Goal: Information Seeking & Learning: Learn about a topic

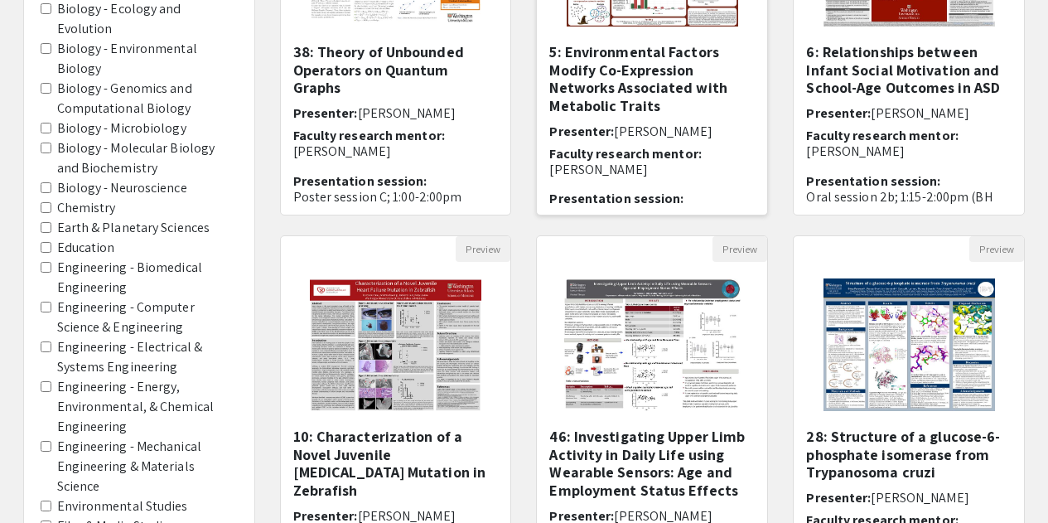
scroll to position [576, 0]
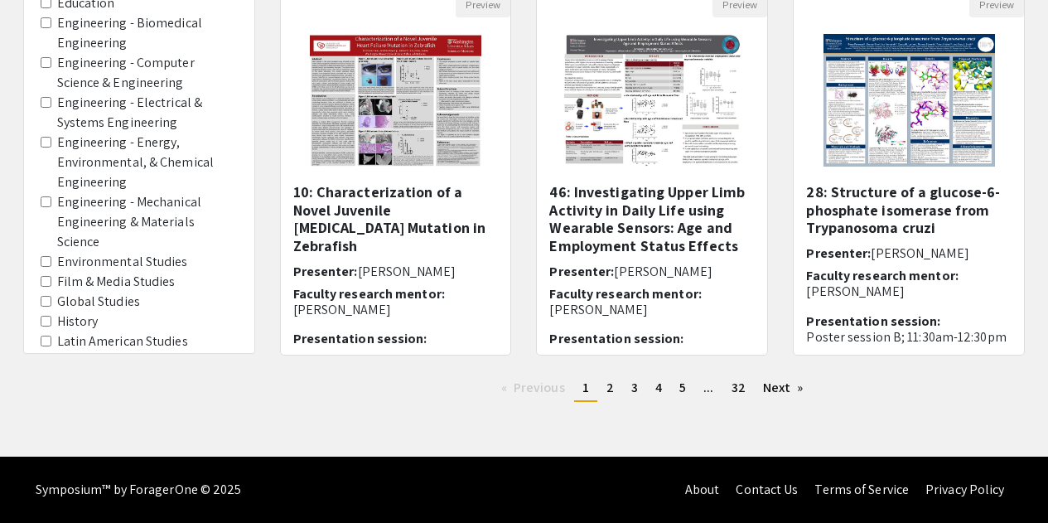
drag, startPoint x: 850, startPoint y: 217, endPoint x: 1008, endPoint y: 374, distance: 223.1
click at [1008, 374] on div "Preview 28: Structure of a glucose-6-phosphate isomerase from [MEDICAL_DATA] ﻿ …" at bounding box center [908, 183] width 257 height 384
click at [894, 198] on h5 "28: Structure of a glucose-6-phosphate isomerase from [MEDICAL_DATA] ﻿" at bounding box center [908, 210] width 205 height 54
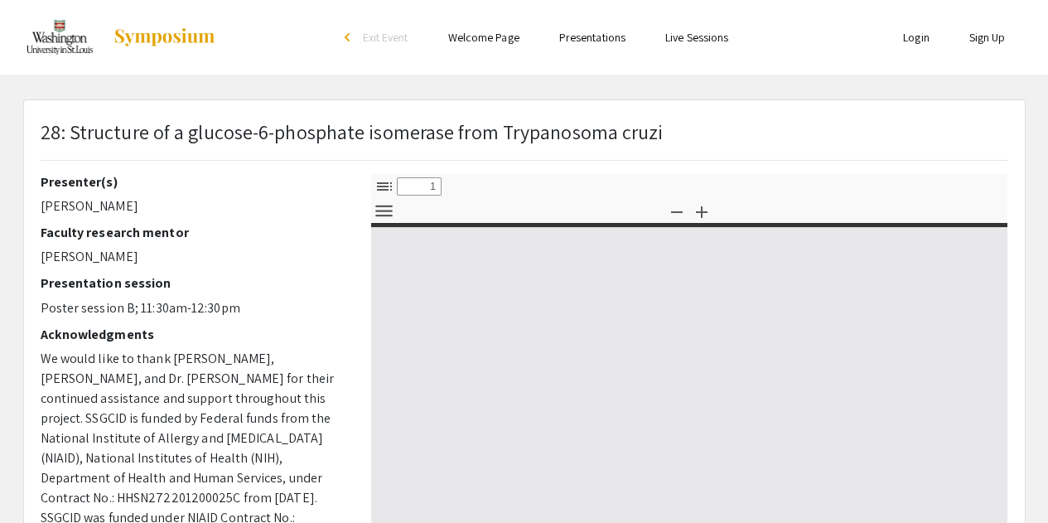
select select "custom"
type input "0"
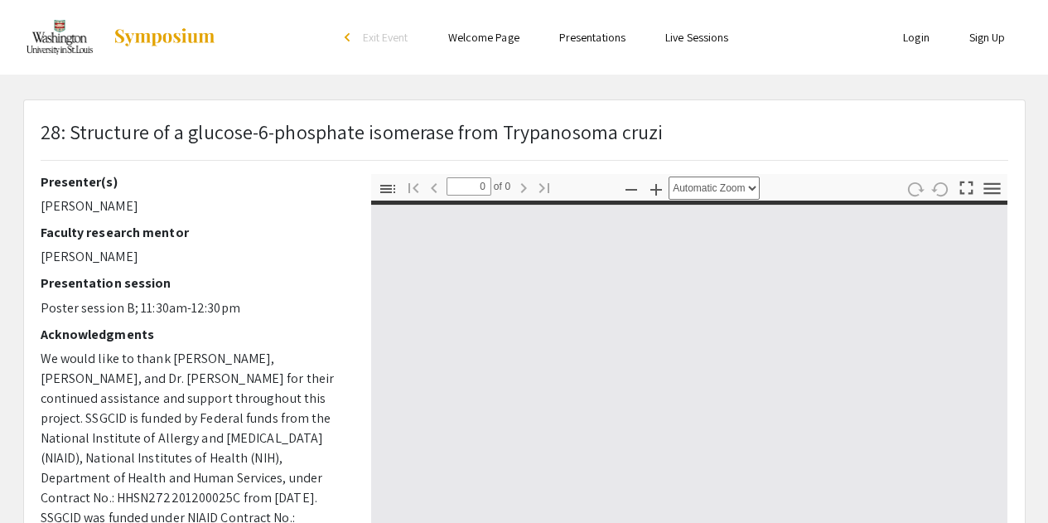
select select "custom"
type input "1"
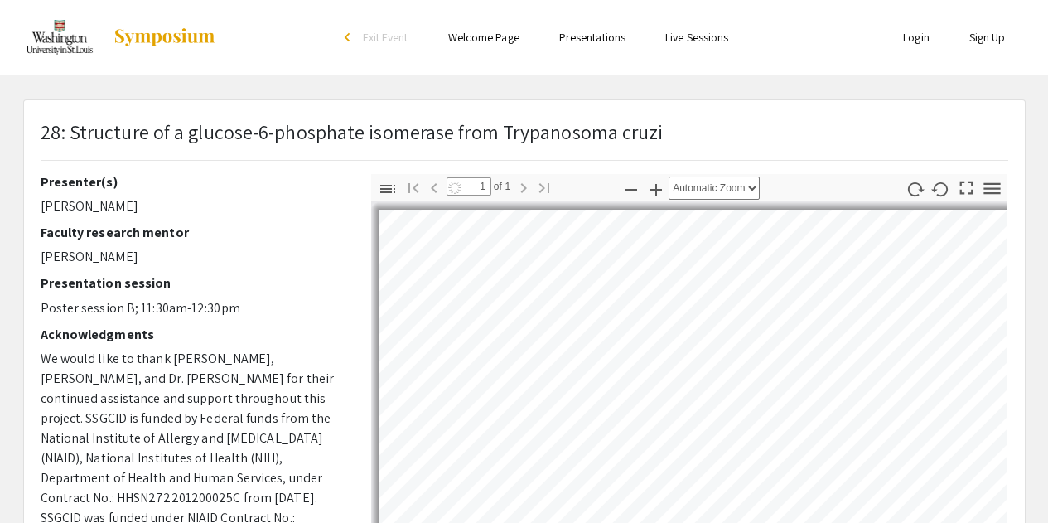
select select "auto"
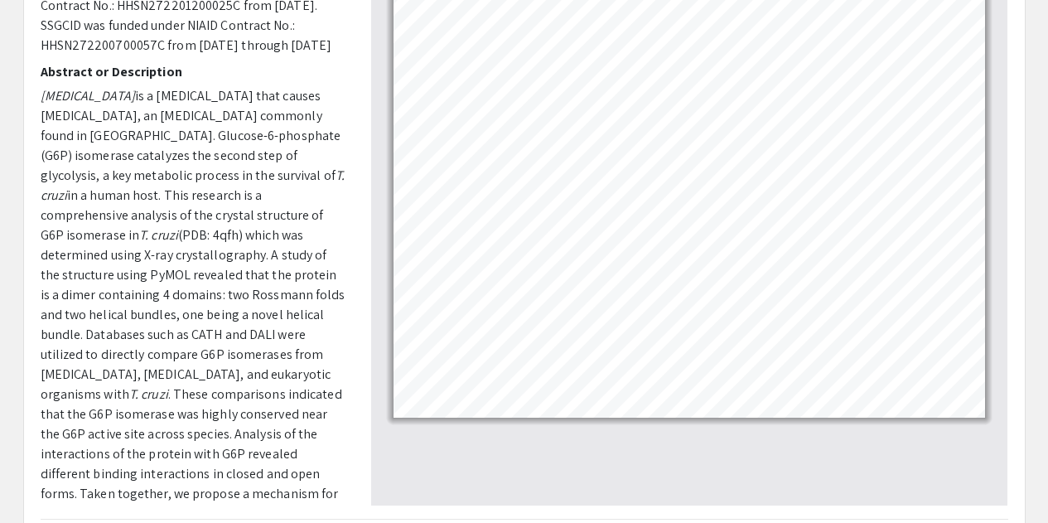
scroll to position [202, 0]
